Goal: Task Accomplishment & Management: Use online tool/utility

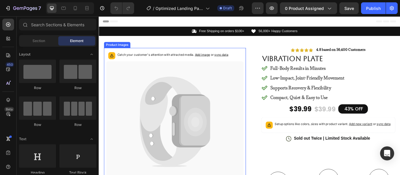
click at [204, 119] on icon at bounding box center [210, 138] width 36 height 59
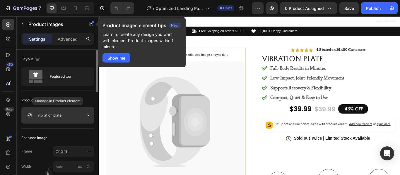
click at [56, 117] on p "vibration plate" at bounding box center [50, 115] width 24 height 4
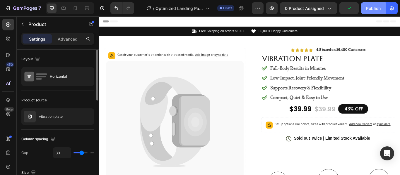
click at [373, 9] on div "Publish" at bounding box center [373, 8] width 15 height 6
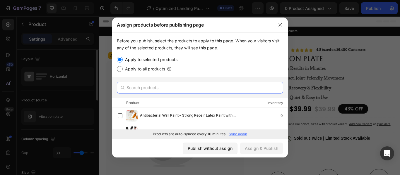
click at [194, 85] on input "text" at bounding box center [200, 88] width 166 height 12
type input "z"
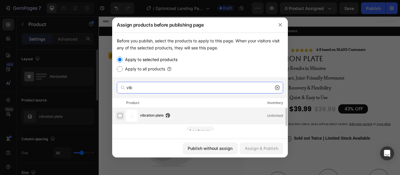
type input "vib"
click at [119, 118] on label at bounding box center [120, 115] width 5 height 5
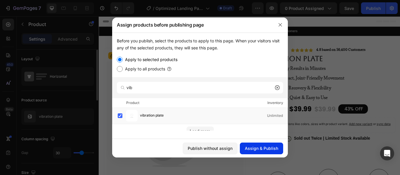
click at [270, 150] on div "Assign & Publish" at bounding box center [261, 148] width 33 height 6
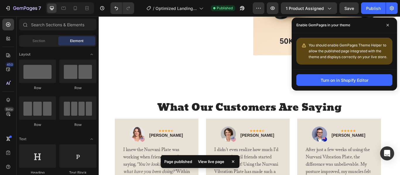
scroll to position [768, 0]
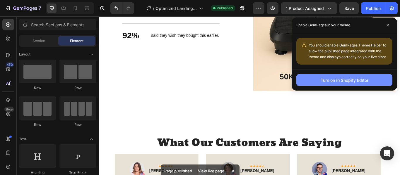
click at [369, 79] on button "Turn on in Shopify Editor" at bounding box center [344, 80] width 96 height 12
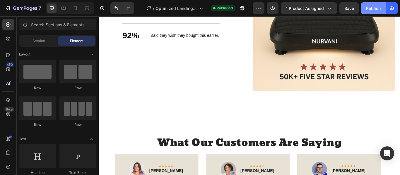
click at [376, 10] on div "Publish" at bounding box center [373, 8] width 15 height 6
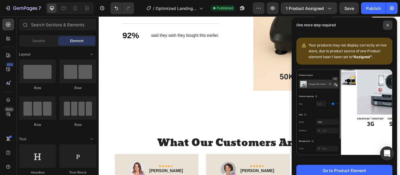
click at [388, 24] on icon at bounding box center [387, 25] width 3 height 3
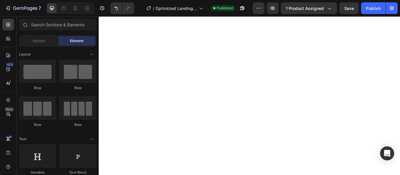
scroll to position [0, 0]
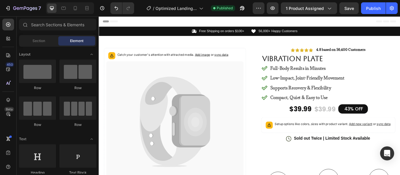
drag, startPoint x: 448, startPoint y: 105, endPoint x: 498, endPoint y: 33, distance: 87.7
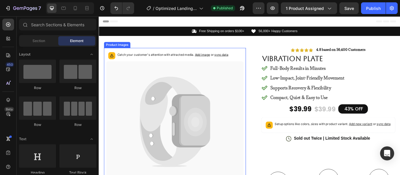
click at [220, 142] on icon at bounding box center [210, 139] width 27 height 33
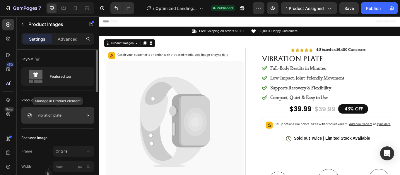
click at [62, 113] on div "vibration plate" at bounding box center [57, 115] width 73 height 16
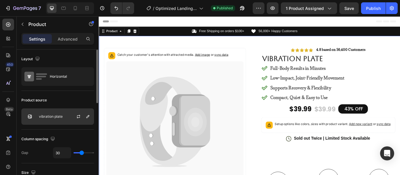
click at [60, 118] on p "vibration plate" at bounding box center [51, 117] width 24 height 4
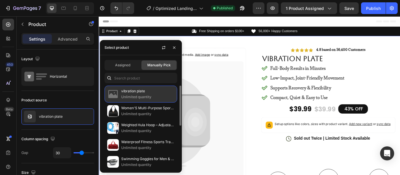
click at [140, 93] on p "vibration plate" at bounding box center [147, 91] width 53 height 6
click at [127, 95] on p "Unlimited quantity" at bounding box center [147, 97] width 53 height 6
click at [156, 98] on p "Unlimited quantity" at bounding box center [147, 97] width 53 height 6
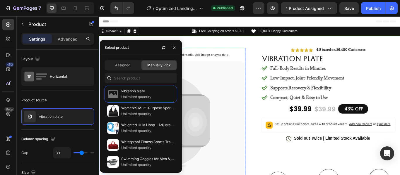
click at [235, 116] on icon at bounding box center [187, 140] width 160 height 142
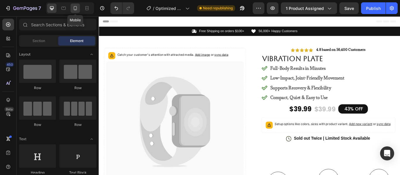
click at [76, 11] on div at bounding box center [74, 8] width 9 height 9
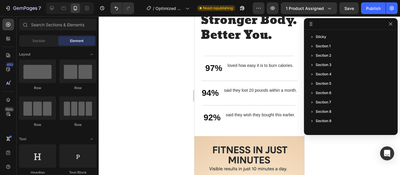
drag, startPoint x: 301, startPoint y: 27, endPoint x: 505, endPoint y: 97, distance: 215.4
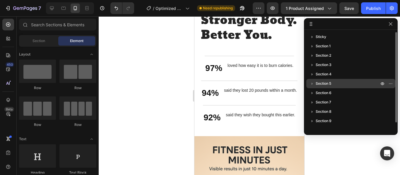
scroll to position [765, 0]
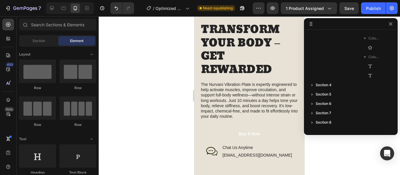
scroll to position [722, 0]
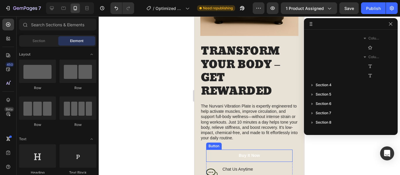
click at [248, 150] on button "Buy It Now" at bounding box center [249, 156] width 86 height 12
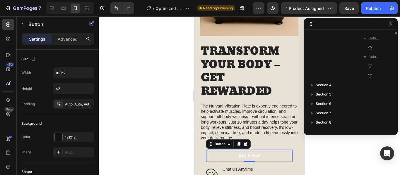
scroll to position [102, 0]
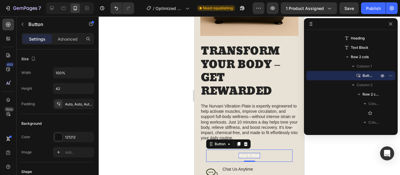
click at [245, 153] on div "Buy It Now" at bounding box center [248, 155] width 21 height 5
click at [257, 153] on p "Buy It Now" at bounding box center [248, 155] width 21 height 5
click at [235, 150] on button "Buy It Now" at bounding box center [249, 156] width 86 height 12
click at [248, 153] on p "Buy It Now" at bounding box center [248, 155] width 21 height 5
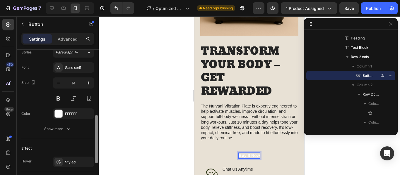
drag, startPoint x: 96, startPoint y: 68, endPoint x: 97, endPoint y: 145, distance: 76.9
click at [97, 145] on div at bounding box center [96, 139] width 3 height 48
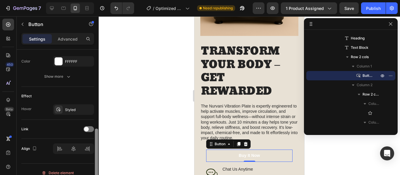
scroll to position [277, 0]
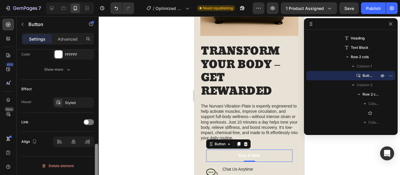
drag, startPoint x: 97, startPoint y: 142, endPoint x: 98, endPoint y: 162, distance: 19.9
click at [98, 162] on div at bounding box center [96, 168] width 3 height 48
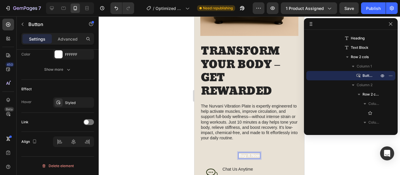
click at [243, 153] on p "Buy It Now" at bounding box center [248, 155] width 21 height 5
click at [239, 153] on button "Buy It Now" at bounding box center [249, 156] width 86 height 12
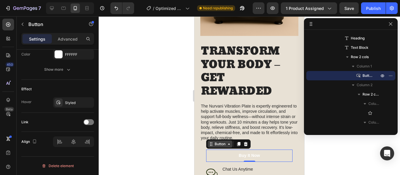
click at [231, 142] on icon at bounding box center [228, 144] width 5 height 5
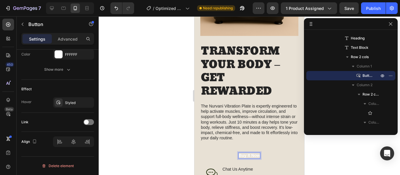
click at [248, 153] on p "Buy It Now" at bounding box center [248, 155] width 21 height 5
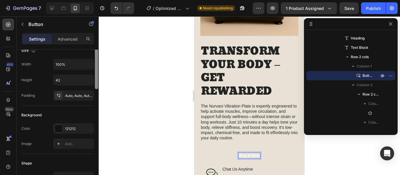
scroll to position [0, 0]
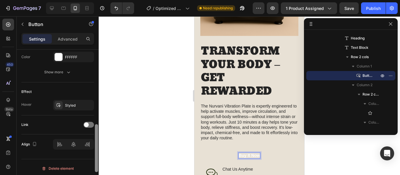
drag, startPoint x: 96, startPoint y: 154, endPoint x: 87, endPoint y: 159, distance: 9.6
click at [87, 159] on div "Size Width 100% Height 42 Padding Auto, Auto, Auto, Auto Background Color 12121…" at bounding box center [58, 121] width 82 height 142
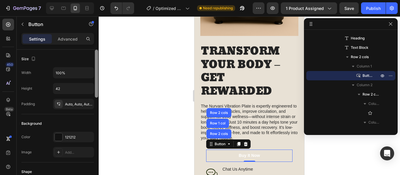
drag, startPoint x: 96, startPoint y: 154, endPoint x: 122, endPoint y: 32, distance: 124.8
click at [122, 0] on div "7 / Optimized Landing Page Template Need republishing Preview 1 product assigne…" at bounding box center [200, 0] width 400 height 0
click at [68, 37] on p "Advanced" at bounding box center [68, 39] width 20 height 6
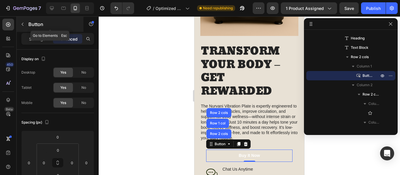
click at [26, 23] on button "button" at bounding box center [22, 24] width 9 height 9
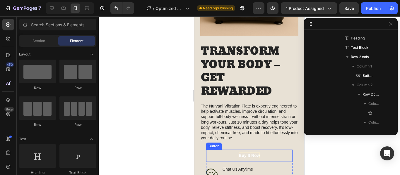
click at [247, 153] on p "Buy It Now" at bounding box center [248, 155] width 21 height 5
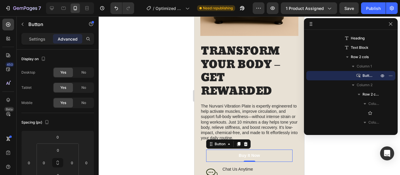
click at [232, 150] on button "Buy It Now" at bounding box center [249, 156] width 86 height 12
click at [390, 75] on icon "button" at bounding box center [390, 75] width 5 height 5
click at [399, 56] on div at bounding box center [249, 95] width 301 height 159
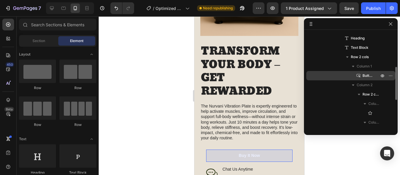
click at [364, 75] on span "Button" at bounding box center [367, 76] width 11 height 6
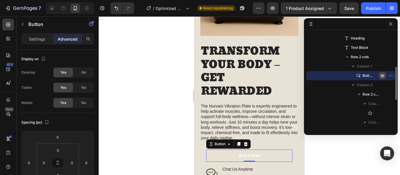
click at [383, 77] on icon "button" at bounding box center [382, 75] width 5 height 5
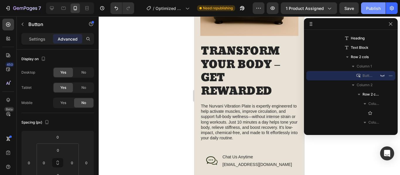
click at [371, 12] on button "Publish" at bounding box center [373, 8] width 25 height 12
click at [35, 41] on p "Settings" at bounding box center [37, 39] width 16 height 6
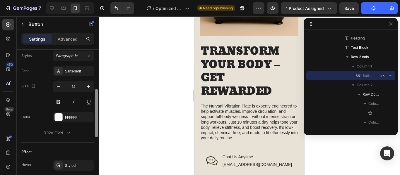
drag, startPoint x: 97, startPoint y: 68, endPoint x: 96, endPoint y: 141, distance: 73.4
click at [96, 137] on div at bounding box center [96, 113] width 3 height 48
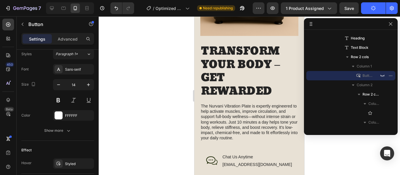
scroll to position [277, 0]
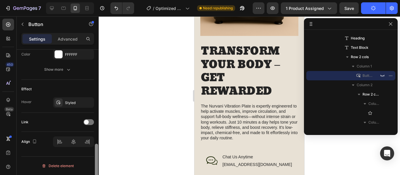
drag, startPoint x: 97, startPoint y: 140, endPoint x: 98, endPoint y: 180, distance: 40.1
click at [98, 0] on html "7 / Optimized Landing Page Template Need republishing Preview 1 product assigne…" at bounding box center [200, 0] width 400 height 0
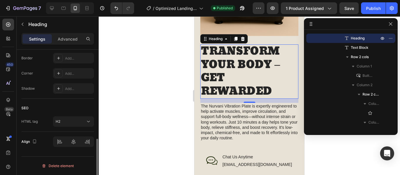
click at [247, 63] on h2 "TRANSFORM YOUR BODY – GET REWARDED" at bounding box center [249, 71] width 98 height 54
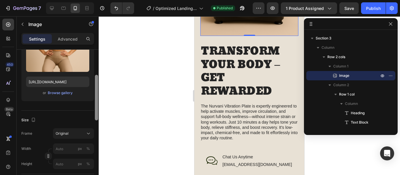
scroll to position [77, 0]
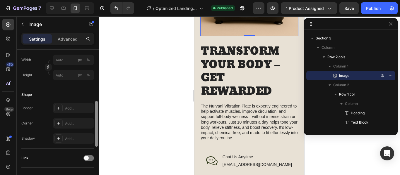
drag, startPoint x: 97, startPoint y: 69, endPoint x: 98, endPoint y: 123, distance: 54.1
click at [98, 123] on div at bounding box center [96, 119] width 4 height 142
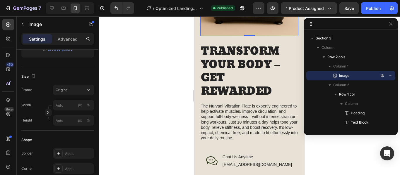
scroll to position [0, 0]
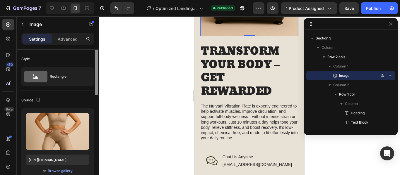
drag, startPoint x: 97, startPoint y: 120, endPoint x: 104, endPoint y: 23, distance: 97.1
click at [104, 0] on div "7 / Optimized Landing Page Template Published Preview 1 product assigned Save P…" at bounding box center [200, 0] width 400 height 0
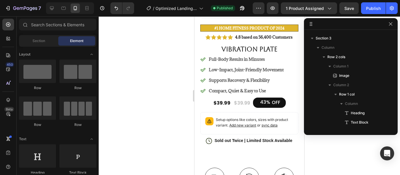
scroll to position [113, 0]
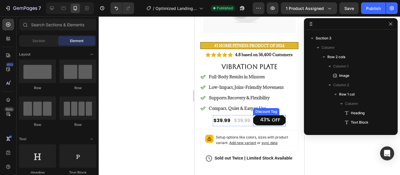
click at [267, 119] on div "43%" at bounding box center [264, 119] width 11 height 7
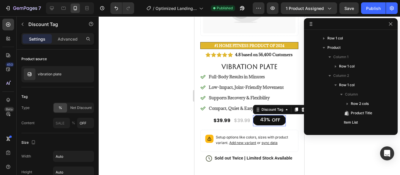
scroll to position [139, 0]
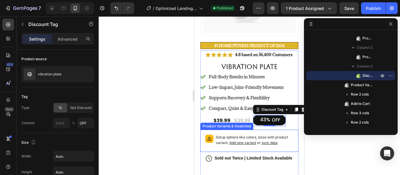
click at [272, 141] on span "sync data" at bounding box center [269, 143] width 16 height 4
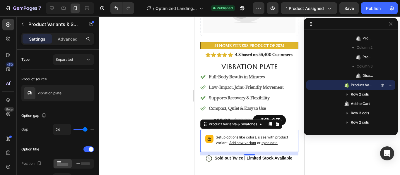
click at [272, 141] on span "sync data" at bounding box center [269, 143] width 16 height 4
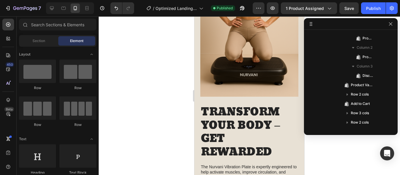
scroll to position [665, 0]
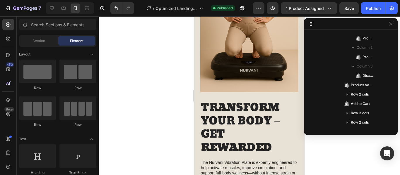
drag, startPoint x: 300, startPoint y: 34, endPoint x: 501, endPoint y: 87, distance: 208.0
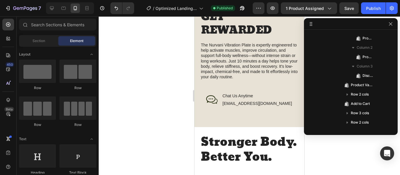
scroll to position [822, 0]
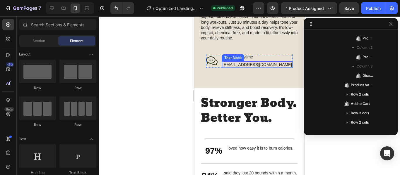
click at [252, 62] on p "[EMAIL_ADDRESS][DOMAIN_NAME]" at bounding box center [256, 64] width 69 height 5
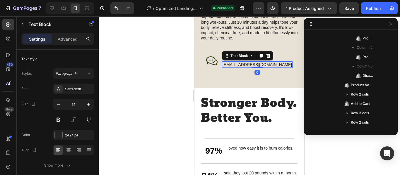
scroll to position [392, 0]
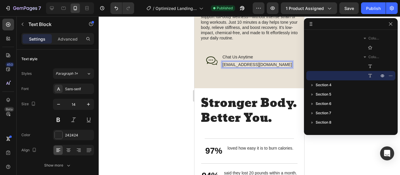
click at [240, 62] on p "[EMAIL_ADDRESS][DOMAIN_NAME]" at bounding box center [256, 64] width 69 height 5
click at [245, 62] on p "[EMAIL_ADDRESS][DOMAIN_NAME]" at bounding box center [256, 64] width 69 height 5
click at [269, 62] on p "[EMAIL_ADDRESS][DOMAIN_NAME]" at bounding box center [256, 64] width 69 height 5
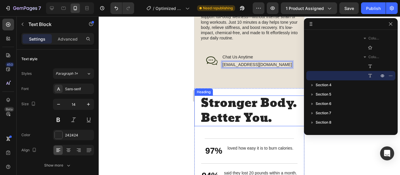
click at [287, 123] on h2 "Stronger Body. Better You." at bounding box center [249, 111] width 98 height 31
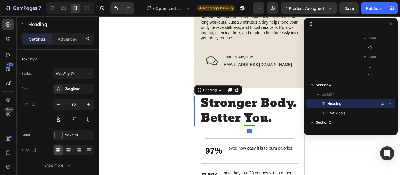
click at [346, 164] on div at bounding box center [249, 95] width 301 height 159
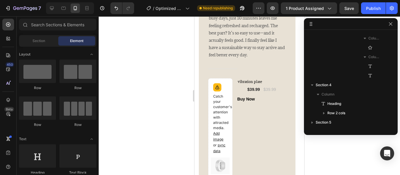
scroll to position [1313, 0]
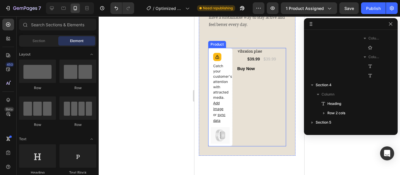
click at [244, 75] on div "vibration plate (P) Title $39.99 (P) Price (P) Price $39.99 (P) Price (P) Price…" at bounding box center [261, 97] width 49 height 99
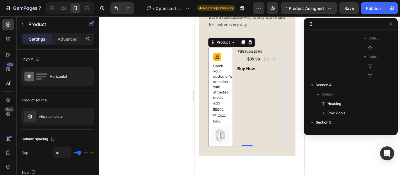
scroll to position [551, 0]
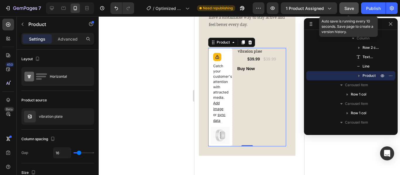
click at [352, 10] on span "Save" at bounding box center [349, 8] width 10 height 5
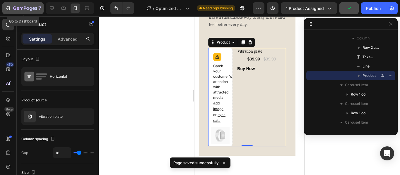
click at [8, 8] on icon "button" at bounding box center [8, 8] width 6 height 6
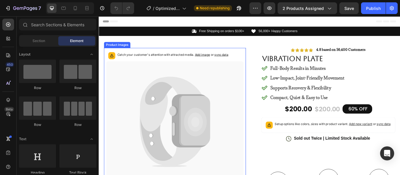
click at [242, 62] on span "sync data" at bounding box center [241, 61] width 16 height 4
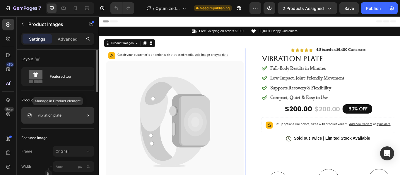
click at [54, 116] on p "vibration plate" at bounding box center [50, 115] width 24 height 4
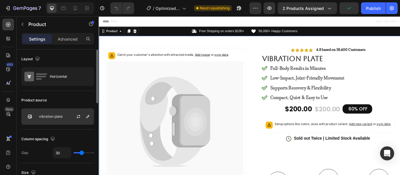
click at [29, 117] on img at bounding box center [30, 117] width 12 height 12
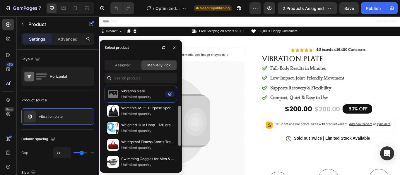
scroll to position [33, 0]
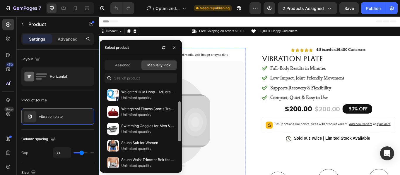
drag, startPoint x: 278, startPoint y: 108, endPoint x: 197, endPoint y: 167, distance: 99.4
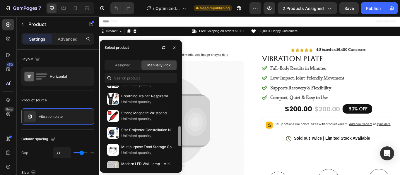
scroll to position [165, 0]
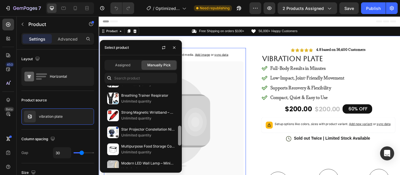
click at [192, 175] on icon at bounding box center [187, 140] width 160 height 142
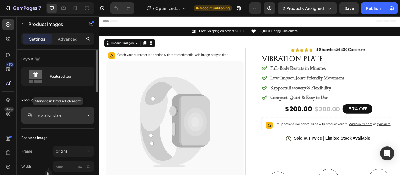
click at [54, 115] on p "vibration plate" at bounding box center [50, 115] width 24 height 4
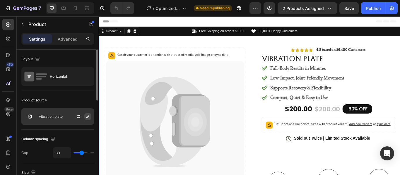
click at [88, 116] on icon "button" at bounding box center [87, 116] width 3 height 3
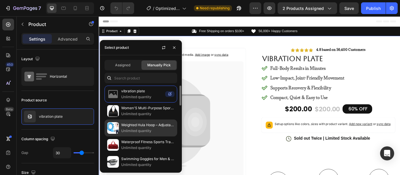
click at [144, 125] on p "Weighted Hula Hoop – Adjustable Fit Hoop for Weight Loss" at bounding box center [147, 125] width 53 height 6
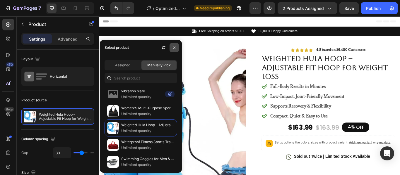
click at [174, 50] on button "button" at bounding box center [173, 47] width 9 height 9
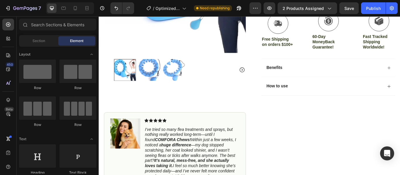
scroll to position [0, 0]
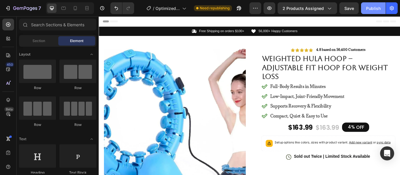
click at [369, 11] on div "Publish" at bounding box center [373, 8] width 15 height 6
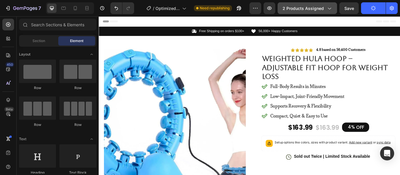
click at [325, 10] on div "2 products assigned" at bounding box center [306, 8] width 49 height 6
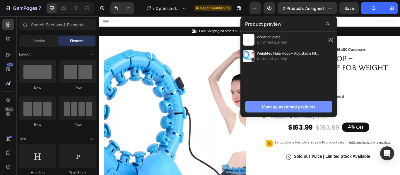
click at [304, 105] on div "Manage assigned products" at bounding box center [289, 107] width 54 height 6
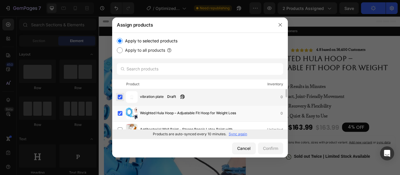
click at [119, 98] on label at bounding box center [120, 97] width 5 height 5
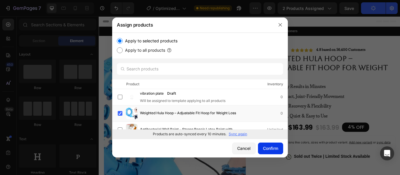
click at [273, 148] on div "Confirm" at bounding box center [270, 148] width 15 height 6
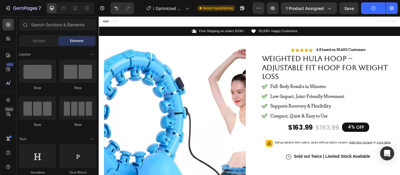
drag, startPoint x: 447, startPoint y: 30, endPoint x: 491, endPoint y: 17, distance: 46.2
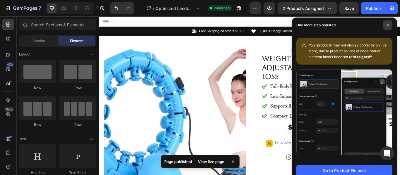
click at [388, 24] on icon at bounding box center [387, 25] width 3 height 3
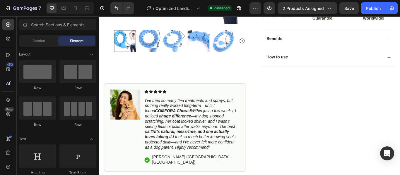
scroll to position [230, 0]
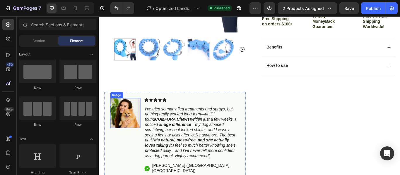
click at [135, 129] on img at bounding box center [129, 129] width 35 height 35
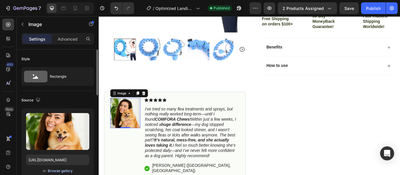
click at [62, 169] on div "Browse gallery" at bounding box center [60, 170] width 25 height 5
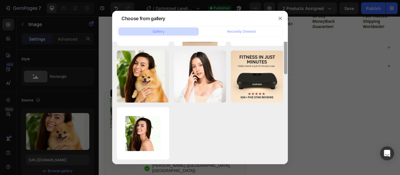
scroll to position [0, 0]
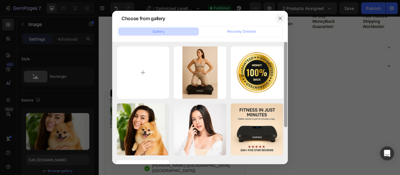
drag, startPoint x: 285, startPoint y: 56, endPoint x: 281, endPoint y: 21, distance: 35.4
click at [281, 21] on div "Choose from gallery Gallery Recently Deleted ChatGPT Image May 25,...PM.png 239…" at bounding box center [200, 88] width 176 height 154
click at [279, 18] on icon "button" at bounding box center [280, 18] width 5 height 5
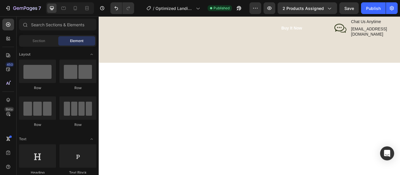
scroll to position [676, 0]
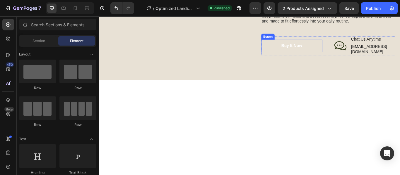
click at [330, 58] on button "Buy It Now" at bounding box center [323, 51] width 71 height 14
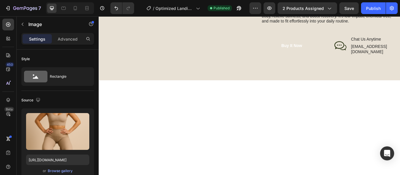
click at [238, 2] on img at bounding box center [186, 2] width 165 height 0
click at [62, 172] on div "Browse gallery" at bounding box center [60, 170] width 25 height 5
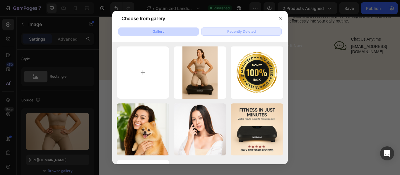
click at [251, 34] on div "Recently Deleted" at bounding box center [241, 31] width 28 height 5
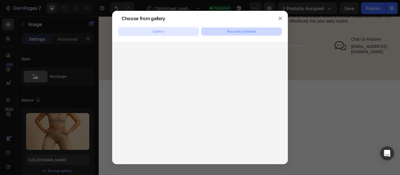
click at [168, 33] on button "Gallery" at bounding box center [158, 31] width 80 height 8
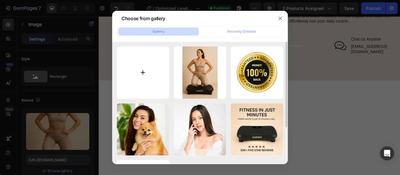
click at [146, 71] on input "file" at bounding box center [143, 73] width 52 height 52
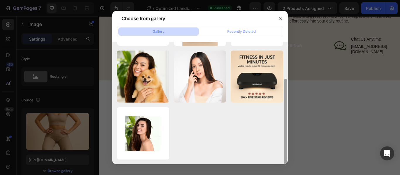
drag, startPoint x: 286, startPoint y: 98, endPoint x: 296, endPoint y: 161, distance: 63.7
click at [296, 161] on div "Choose from gallery Gallery Recently Deleted ChatGPT Image May 25,...PM.png 239…" at bounding box center [200, 87] width 400 height 175
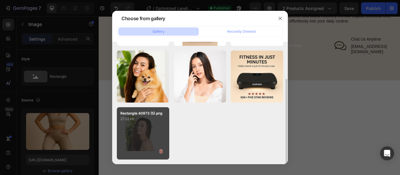
click at [153, 141] on div "Rectangle 40973 (5).png 27.22 kb" at bounding box center [143, 133] width 52 height 52
type input "https://cdn.shopify.com/s/files/1/0956/6506/2170/files/gempages_581732323188278…"
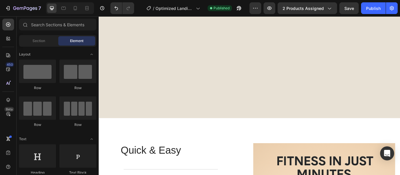
scroll to position [902, 0]
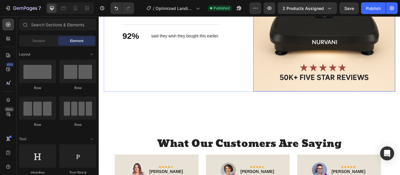
click at [399, 73] on img at bounding box center [360, 21] width 165 height 165
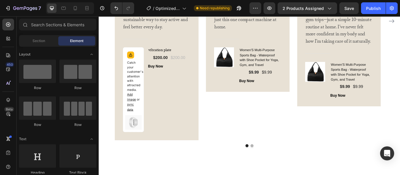
scroll to position [1198, 0]
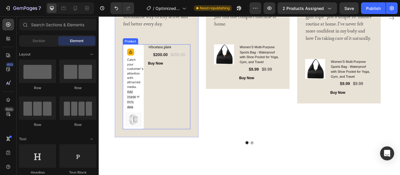
click at [183, 85] on div "vibration plate (P) Title $200.00 (P) Price (P) Price $200.00 (P) Price (P) Pri…" at bounding box center [180, 98] width 49 height 99
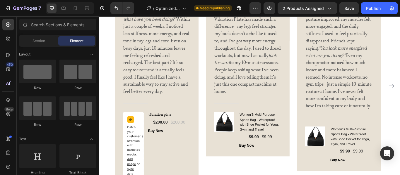
scroll to position [1098, 0]
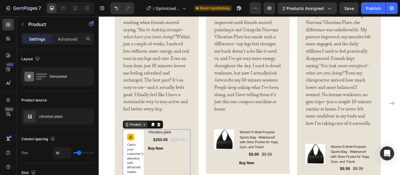
click at [149, 143] on icon at bounding box center [151, 142] width 5 height 5
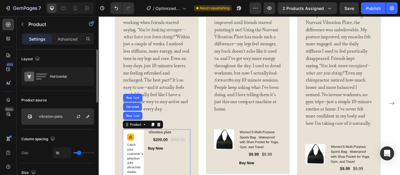
click at [62, 115] on p "vibration plate" at bounding box center [51, 117] width 24 height 4
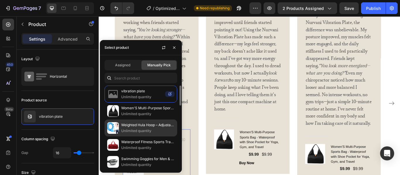
click at [149, 130] on p "Unlimited quantity" at bounding box center [147, 131] width 53 height 6
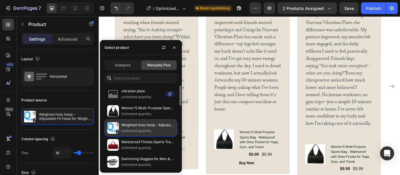
scroll to position [1079, 0]
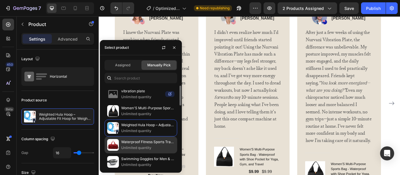
click at [151, 145] on p "Unlimited quantity" at bounding box center [147, 148] width 53 height 6
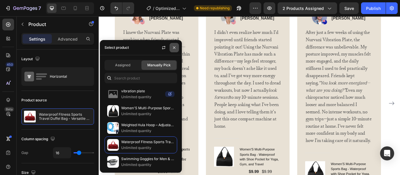
click at [176, 47] on icon "button" at bounding box center [174, 47] width 5 height 5
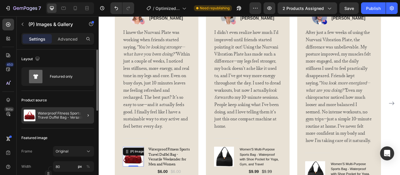
click at [84, 114] on div at bounding box center [86, 115] width 16 height 16
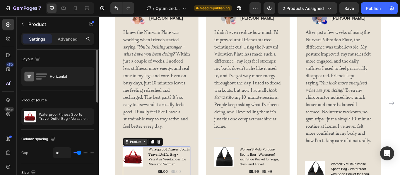
click at [138, 164] on div "Product" at bounding box center [142, 162] width 16 height 5
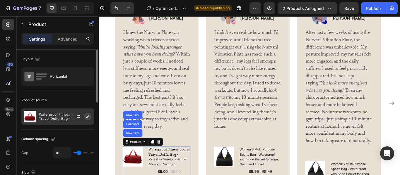
click at [88, 119] on button "button" at bounding box center [87, 116] width 7 height 7
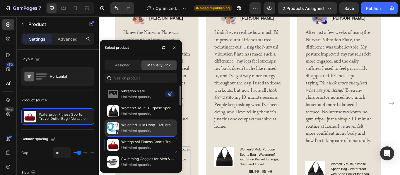
click at [143, 128] on p "Weighted Hula Hoop – Adjustable Fit Hoop for Weight Loss" at bounding box center [147, 125] width 53 height 6
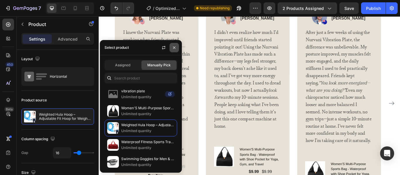
click at [173, 47] on icon "button" at bounding box center [174, 47] width 5 height 5
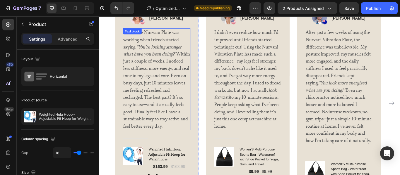
click at [188, 94] on p "I knew the Nurvani Plate was working when friends started saying, “You’re looki…" at bounding box center [166, 90] width 78 height 118
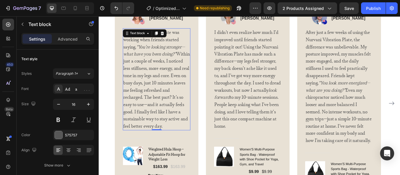
click at [153, 83] on p "I knew the Nurvani Plate was working when friends started saying, “You’re looki…" at bounding box center [166, 90] width 78 height 118
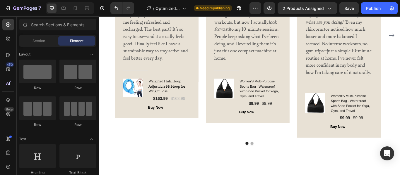
scroll to position [1151, 0]
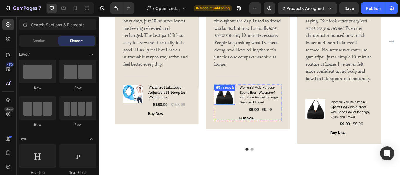
click at [256, 113] on img at bounding box center [244, 107] width 23 height 23
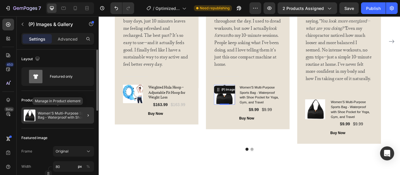
click at [47, 112] on p "Women'S Multi-Purpose Sports Bag - Waterproof with Shoe Pocket for Yoga, Gym, a…" at bounding box center [65, 115] width 54 height 8
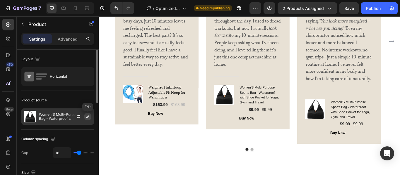
click at [89, 118] on icon "button" at bounding box center [87, 116] width 5 height 5
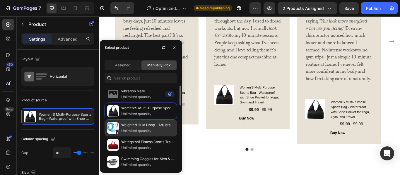
click at [113, 134] on img at bounding box center [113, 128] width 12 height 12
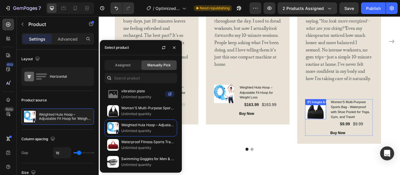
click at [357, 129] on img at bounding box center [350, 124] width 23 height 23
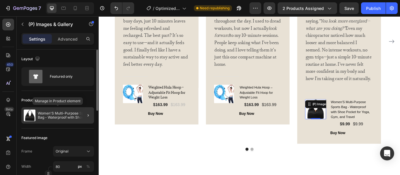
click at [64, 113] on p "Women'S Multi-Purpose Sports Bag - Waterproof with Shoe Pocket for Yoga, Gym, a…" at bounding box center [65, 115] width 54 height 8
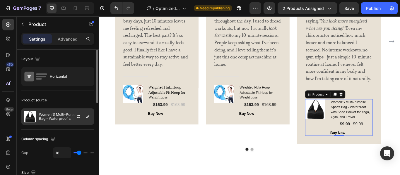
click at [84, 117] on div at bounding box center [81, 117] width 26 height 16
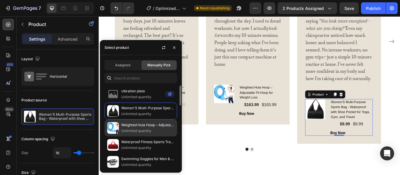
click at [130, 127] on p "Weighted Hula Hoop – Adjustable Fit Hoop for Weight Loss" at bounding box center [147, 125] width 53 height 6
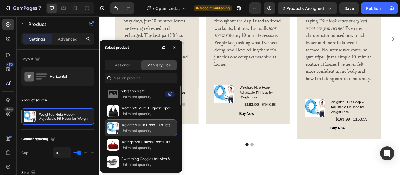
scroll to position [1148, 0]
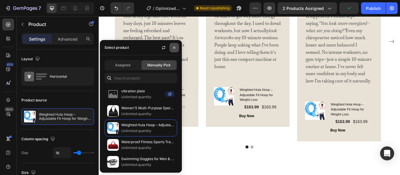
click at [172, 45] on button "button" at bounding box center [173, 47] width 9 height 9
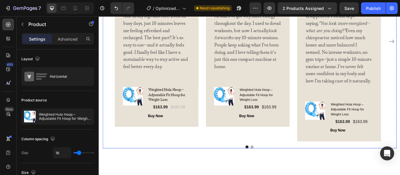
click at [276, 169] on button "Dot" at bounding box center [277, 169] width 4 height 4
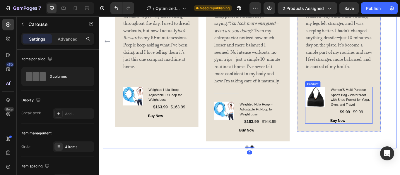
click at [350, 118] on img at bounding box center [350, 110] width 23 height 23
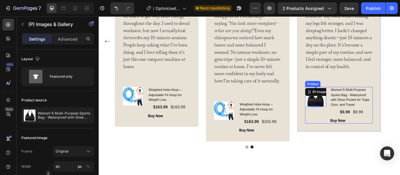
click at [365, 130] on div "(P) Images & Gallery 0 Women'S Multi-Purpose Sports Bag - Waterproof with Shoe …" at bounding box center [378, 120] width 79 height 43
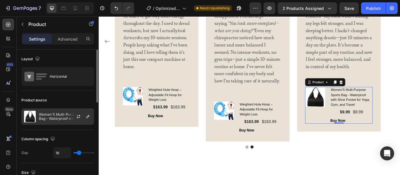
click at [63, 118] on p "Women'S Multi-Purpose Sports Bag - Waterproof with Shoe Pocket for Yoga, Gym, a…" at bounding box center [65, 117] width 52 height 8
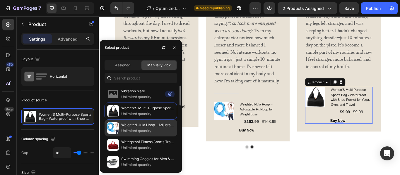
click at [116, 128] on img at bounding box center [113, 128] width 12 height 12
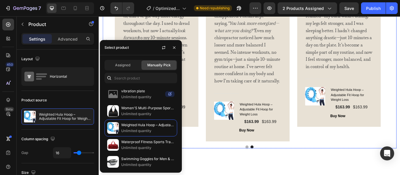
click at [355, 169] on div at bounding box center [274, 169] width 342 height 4
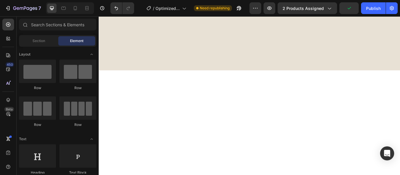
scroll to position [0, 0]
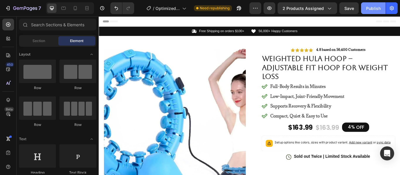
click at [374, 9] on div "Publish" at bounding box center [373, 8] width 15 height 6
click at [261, 34] on p "Free Shipping on orders $100+" at bounding box center [241, 33] width 53 height 5
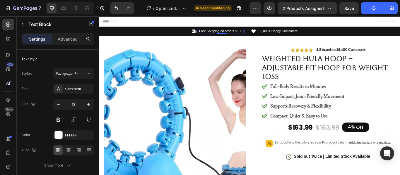
click at [265, 33] on p "Free Shipping on orders $100+" at bounding box center [241, 33] width 53 height 5
click at [262, 33] on p "Free Shipping on orders $100+" at bounding box center [241, 33] width 53 height 5
click at [266, 32] on p "Free Shipping on orders $100+" at bounding box center [241, 33] width 53 height 5
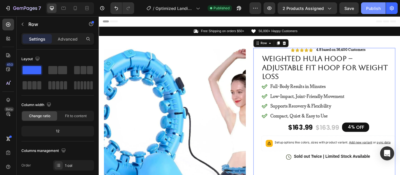
click at [373, 3] on button "Publish" at bounding box center [373, 8] width 25 height 12
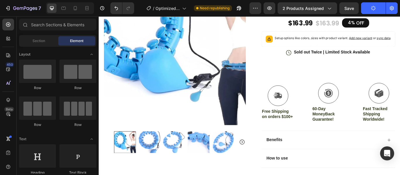
scroll to position [125, 0]
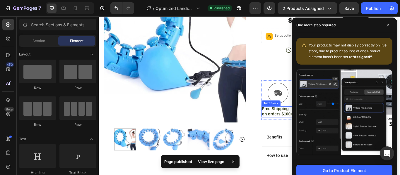
click at [317, 134] on p "Free Shipping on orders $100+" at bounding box center [306, 127] width 37 height 12
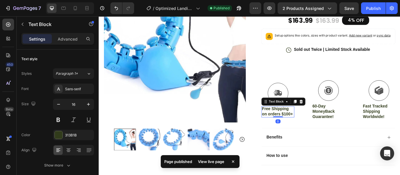
click at [317, 134] on p "Free Shipping on orders $100+" at bounding box center [306, 127] width 37 height 12
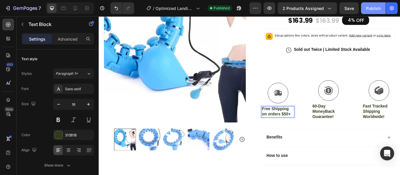
click at [369, 11] on div "Publish" at bounding box center [373, 8] width 15 height 6
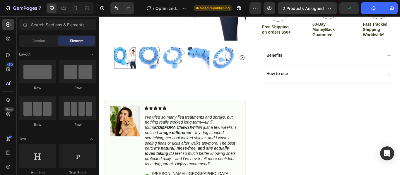
scroll to position [243, 0]
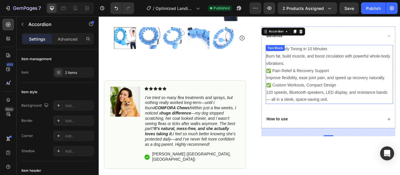
click at [386, 84] on p "✅ Pain Relief & Recovery Support" at bounding box center [366, 80] width 147 height 8
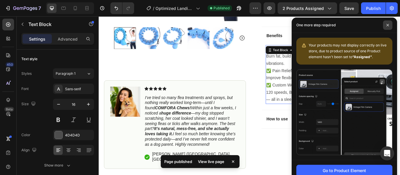
click at [385, 26] on span at bounding box center [387, 24] width 9 height 9
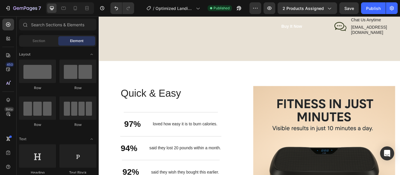
scroll to position [712, 0]
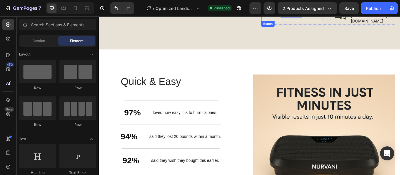
click at [321, 18] on div "Buy It Now" at bounding box center [323, 15] width 24 height 6
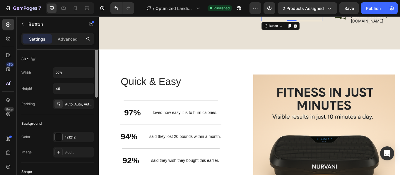
scroll to position [16, 0]
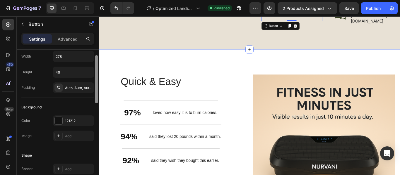
drag, startPoint x: 195, startPoint y: 72, endPoint x: 105, endPoint y: 96, distance: 93.4
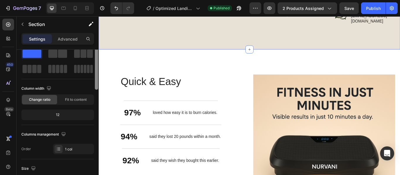
scroll to position [0, 0]
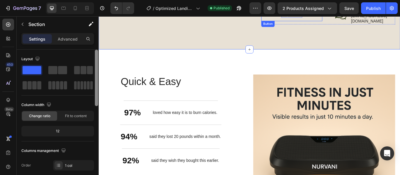
click at [327, 18] on div "Buy It Now" at bounding box center [323, 15] width 24 height 6
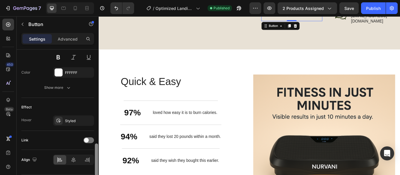
scroll to position [257, 0]
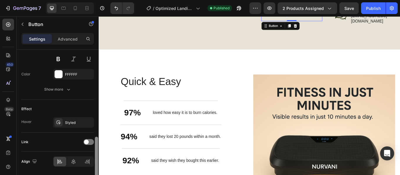
click at [46, 143] on div "Link" at bounding box center [57, 141] width 73 height 9
click at [90, 142] on div at bounding box center [88, 142] width 11 height 6
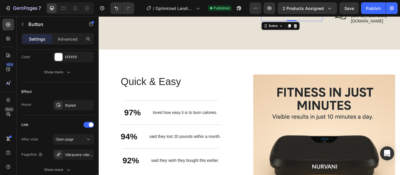
scroll to position [307, 0]
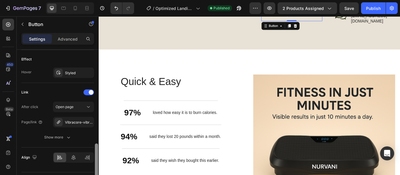
drag, startPoint x: 96, startPoint y: 142, endPoint x: 97, endPoint y: 157, distance: 15.3
click at [97, 157] on div at bounding box center [96, 165] width 3 height 43
click at [65, 123] on div "Vibracore-vibration-plate" at bounding box center [73, 122] width 17 height 5
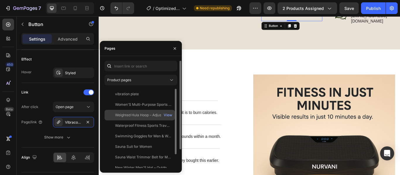
click at [151, 117] on div "Weighted Hula Hoop – Adjustable Fit Hoop for Weight Loss" at bounding box center [143, 115] width 56 height 5
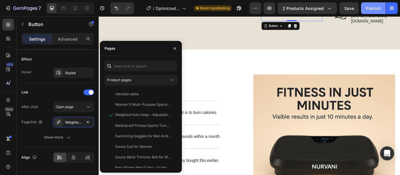
click at [369, 8] on div "Publish" at bounding box center [373, 8] width 15 height 6
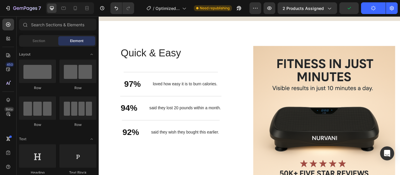
scroll to position [837, 0]
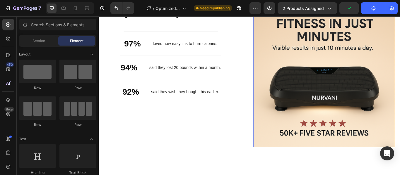
click at [395, 93] on img at bounding box center [360, 86] width 165 height 165
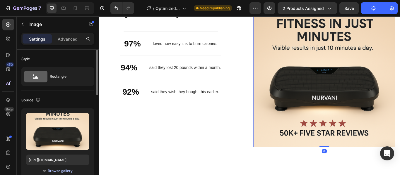
click at [60, 171] on div "Browse gallery" at bounding box center [60, 170] width 25 height 5
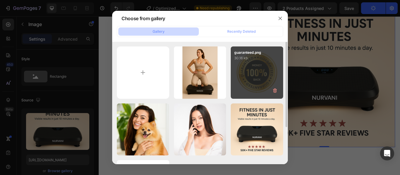
click at [260, 83] on div "guaranteed.png 30.16 kb" at bounding box center [257, 73] width 52 height 52
type input "https://cdn.shopify.com/s/files/1/0956/6506/2170/files/gempages_581732323188278…"
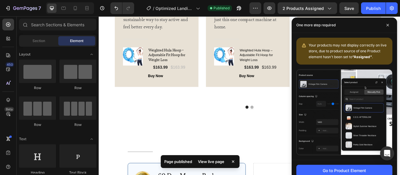
scroll to position [1285, 0]
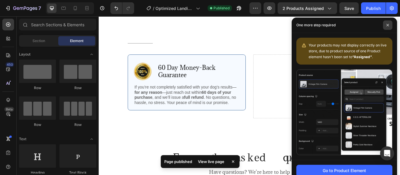
click at [387, 25] on icon at bounding box center [387, 25] width 3 height 3
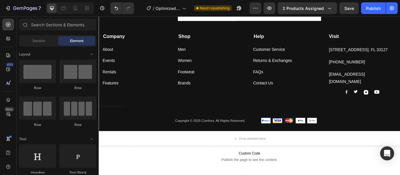
scroll to position [1801, 0]
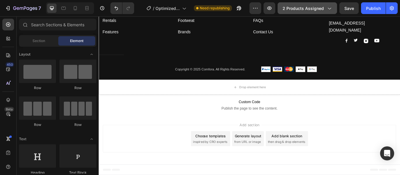
click at [302, 6] on span "2 products assigned" at bounding box center [302, 8] width 41 height 6
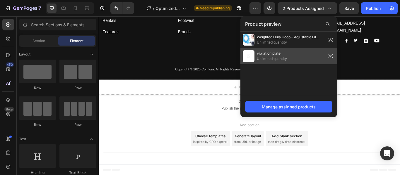
click at [319, 56] on div "vibration plate Unlimited quantity" at bounding box center [288, 56] width 97 height 16
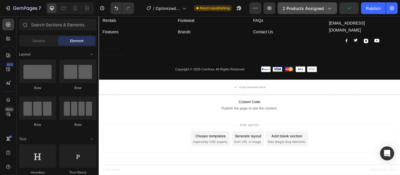
click at [329, 8] on icon "button" at bounding box center [329, 8] width 6 height 6
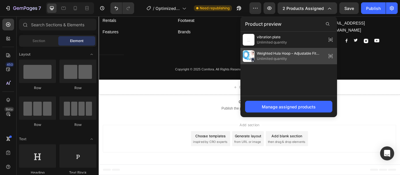
click at [297, 59] on span "Unlimited quantity" at bounding box center [290, 58] width 67 height 5
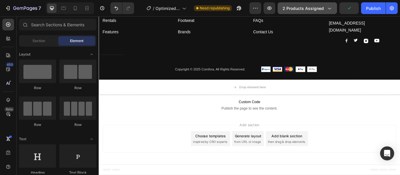
click at [311, 10] on span "2 products assigned" at bounding box center [302, 8] width 41 height 6
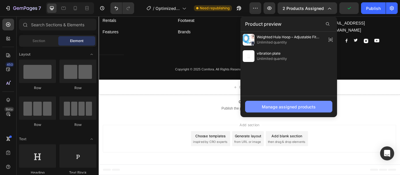
click at [302, 108] on div "Manage assigned products" at bounding box center [289, 107] width 54 height 6
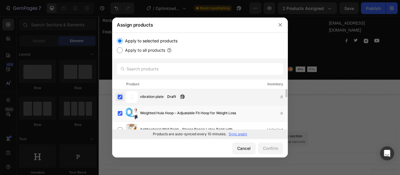
click at [120, 96] on label at bounding box center [120, 97] width 5 height 5
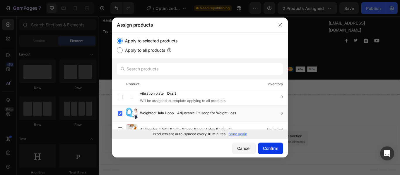
click at [266, 147] on div "Confirm" at bounding box center [270, 148] width 15 height 6
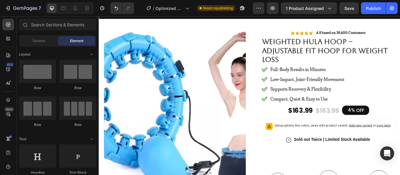
scroll to position [0, 0]
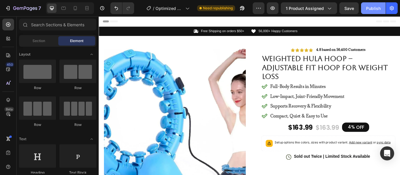
click at [368, 6] on div "Publish" at bounding box center [373, 8] width 15 height 6
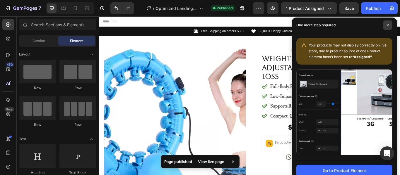
click at [386, 26] on span at bounding box center [387, 24] width 9 height 9
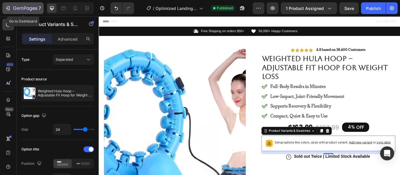
click at [10, 5] on icon "button" at bounding box center [8, 8] width 6 height 6
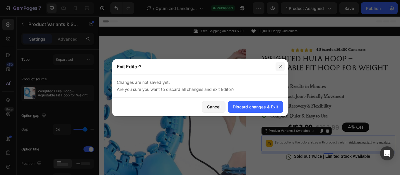
click at [281, 66] on icon "button" at bounding box center [279, 66] width 3 height 3
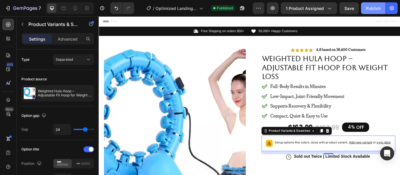
click at [376, 6] on div "Publish" at bounding box center [373, 8] width 15 height 6
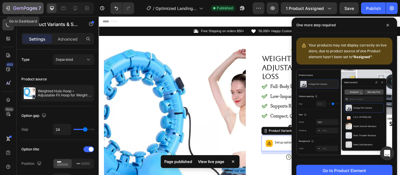
click at [11, 6] on div "7" at bounding box center [23, 8] width 36 height 7
